Goal: Browse casually

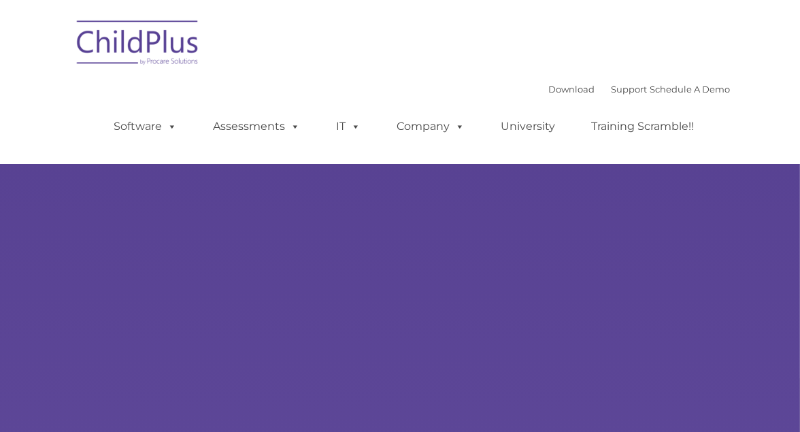
type input ""
select select "MEDIUM"
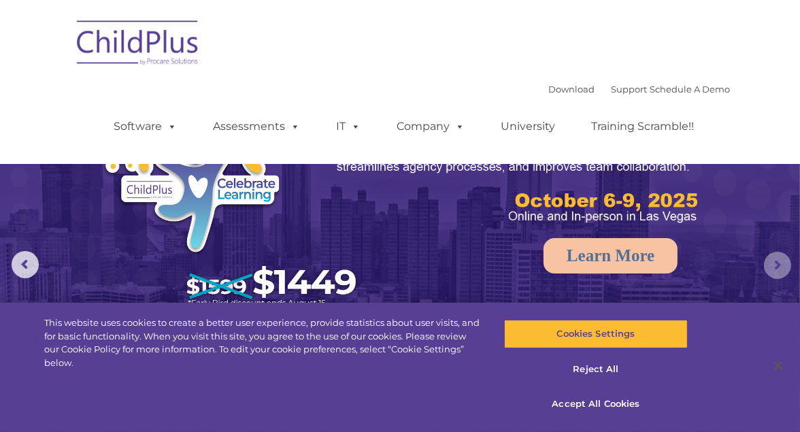
click at [772, 261] on rs-arrow at bounding box center [777, 265] width 27 height 27
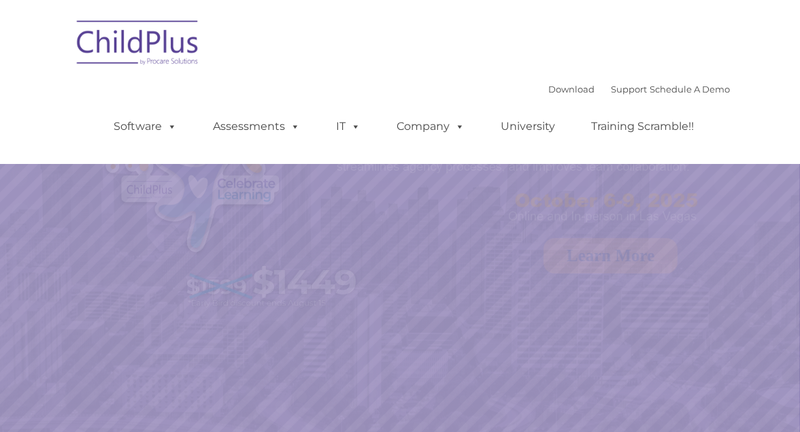
select select "MEDIUM"
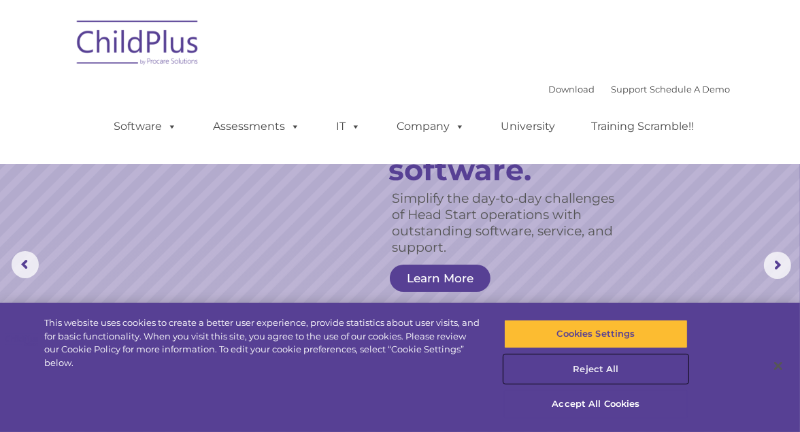
click at [595, 369] on button "Reject All" at bounding box center [596, 369] width 184 height 29
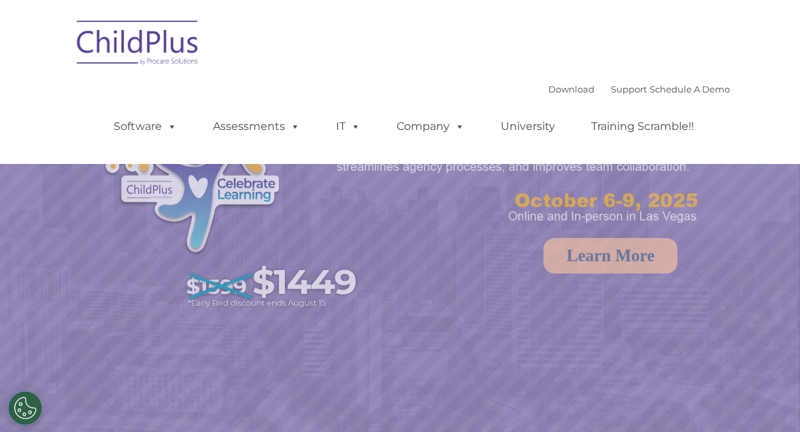
select select "MEDIUM"
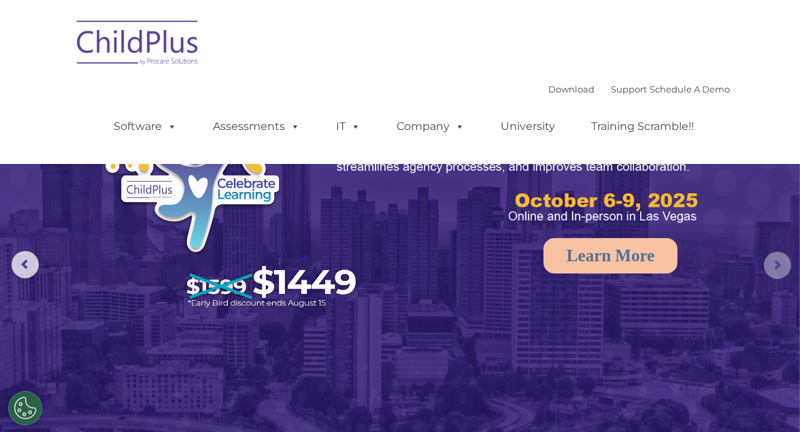
click at [775, 261] on rs-arrow at bounding box center [777, 265] width 27 height 27
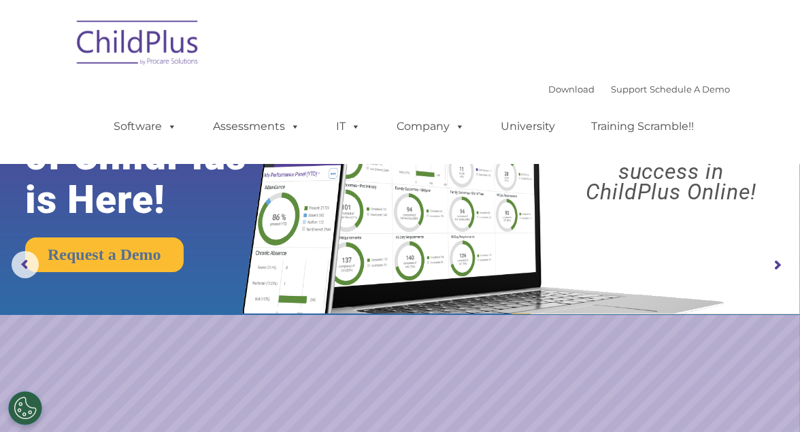
click at [772, 263] on rs-arrow at bounding box center [777, 265] width 27 height 27
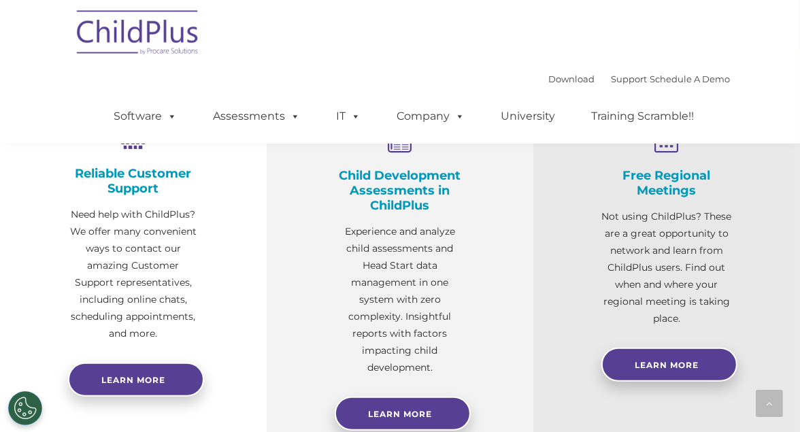
scroll to position [442, 0]
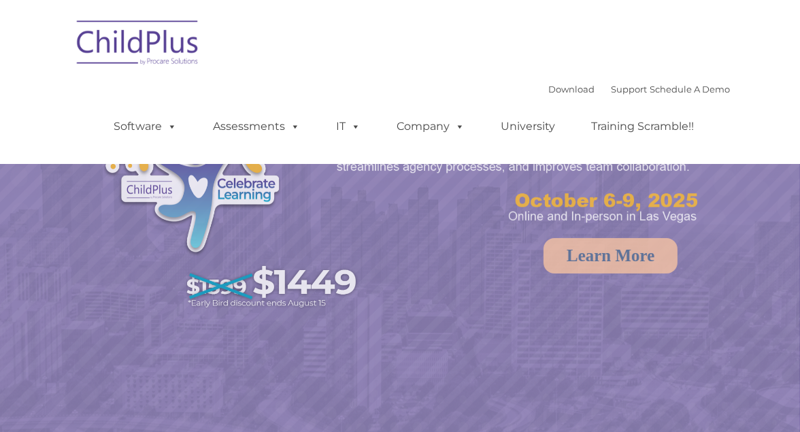
select select "MEDIUM"
